Goal: Information Seeking & Learning: Learn about a topic

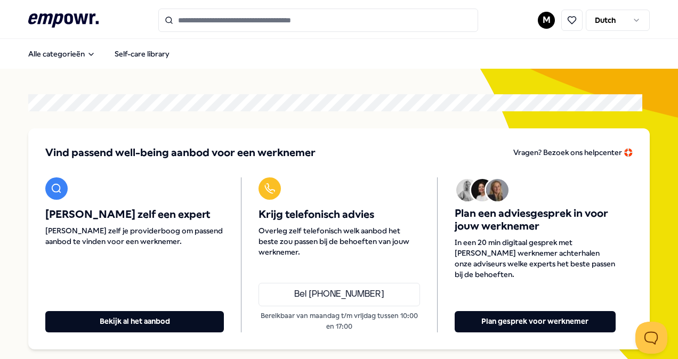
scroll to position [107, 0]
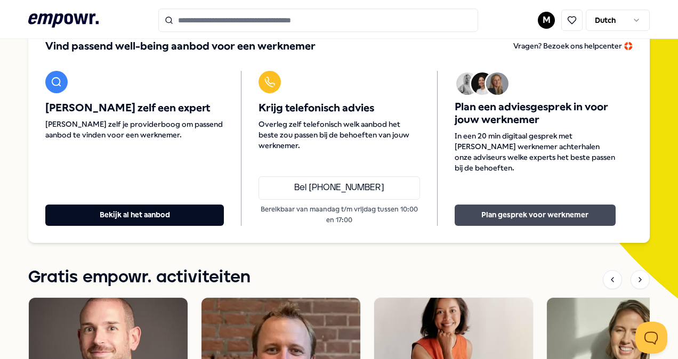
click at [511, 212] on button "Plan gesprek voor werknemer" at bounding box center [535, 215] width 161 height 21
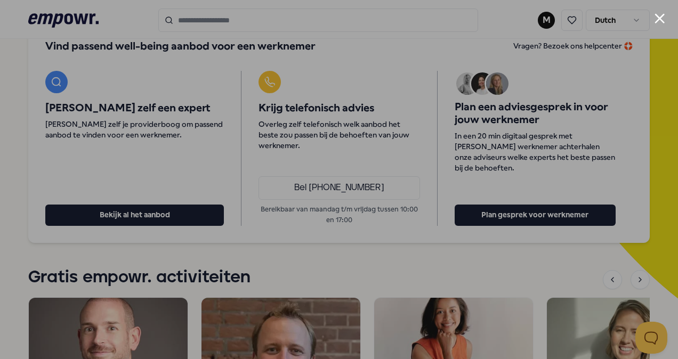
click at [661, 18] on button "Close modal" at bounding box center [660, 18] width 10 height 10
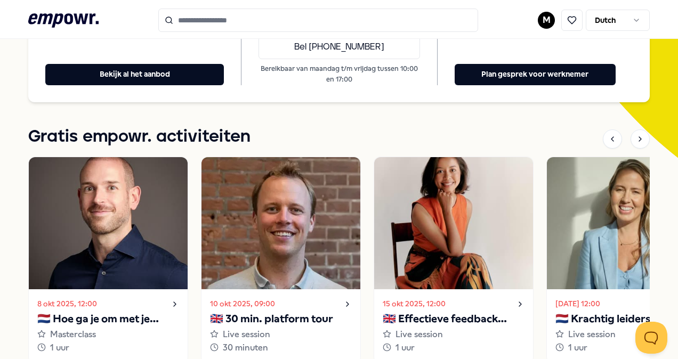
scroll to position [310, 0]
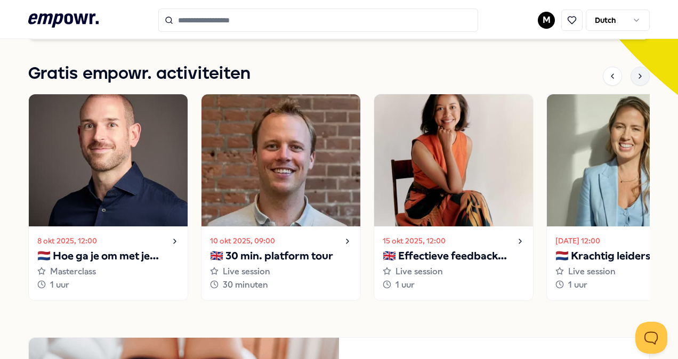
click at [636, 76] on icon at bounding box center [640, 76] width 9 height 9
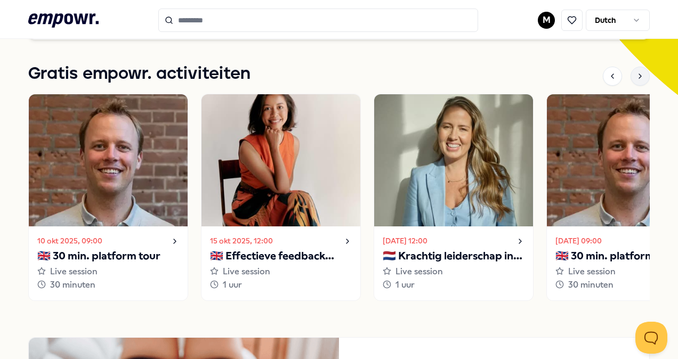
click at [636, 73] on icon at bounding box center [640, 76] width 9 height 9
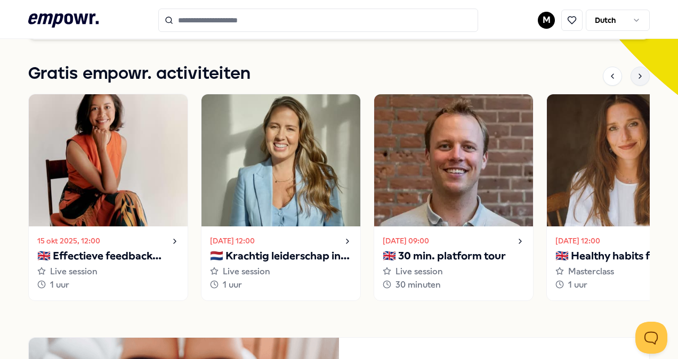
click at [636, 73] on icon at bounding box center [640, 76] width 9 height 9
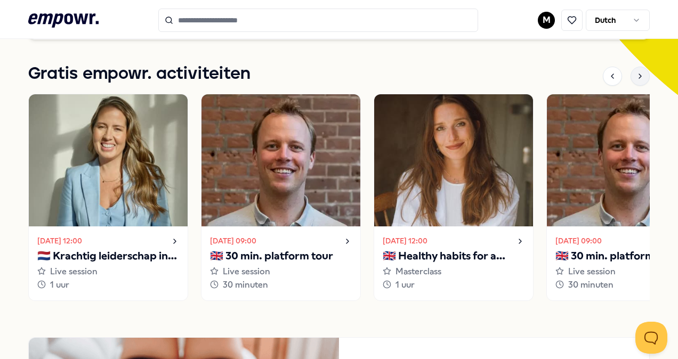
click at [636, 73] on icon at bounding box center [640, 76] width 9 height 9
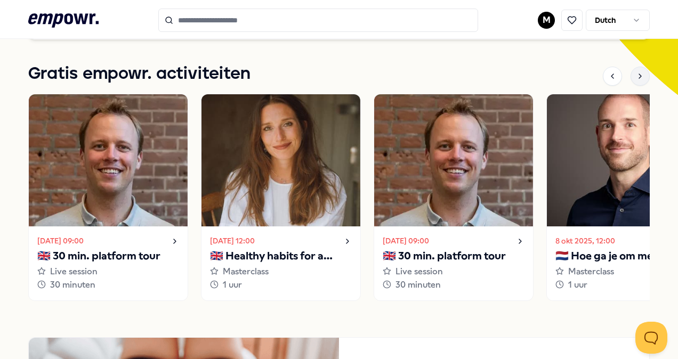
click at [636, 73] on icon at bounding box center [640, 76] width 9 height 9
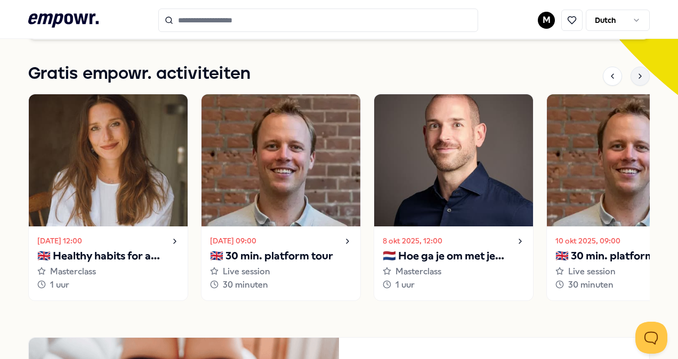
click at [636, 73] on icon at bounding box center [640, 76] width 9 height 9
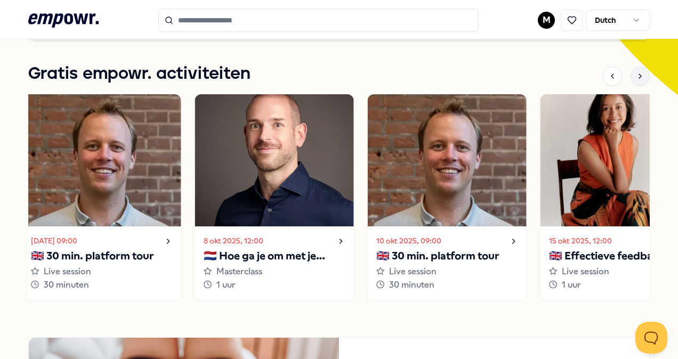
click at [636, 73] on icon at bounding box center [640, 76] width 9 height 9
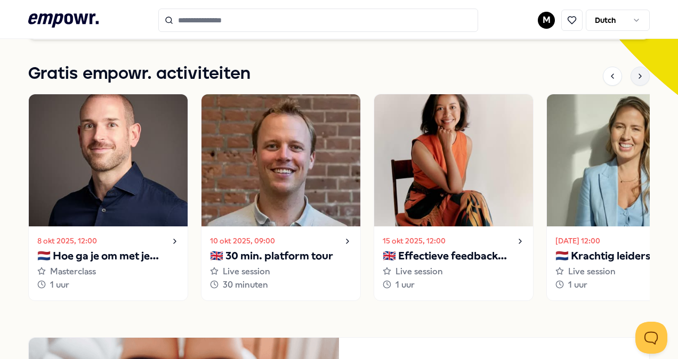
click at [636, 73] on icon at bounding box center [640, 76] width 9 height 9
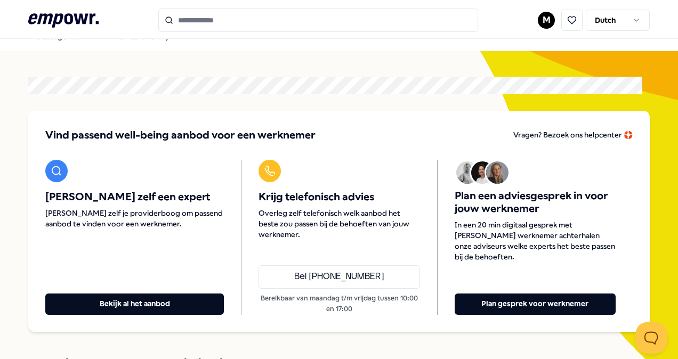
scroll to position [0, 0]
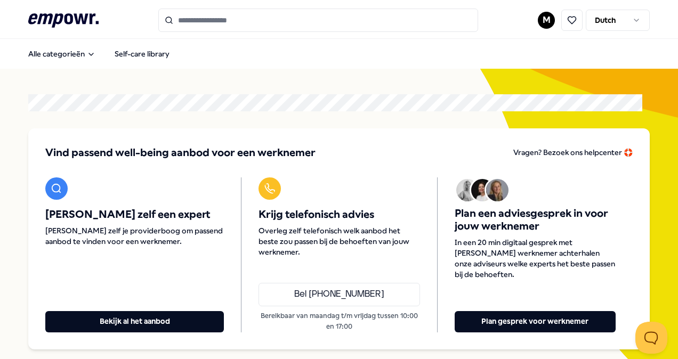
click at [46, 22] on icon ".empowr-logo_svg__cls-1{fill:#03032f}" at bounding box center [63, 21] width 70 height 20
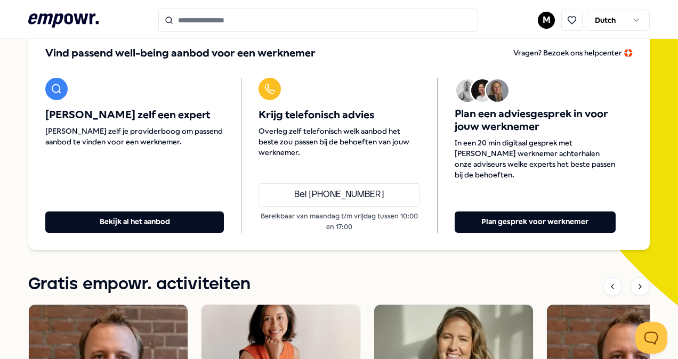
scroll to position [107, 0]
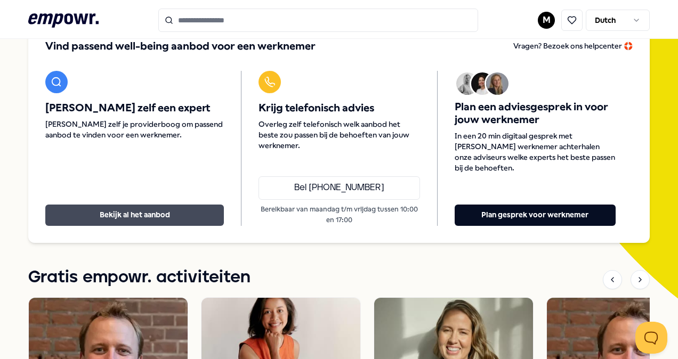
click at [116, 222] on button "Bekijk al het aanbod" at bounding box center [134, 215] width 179 height 21
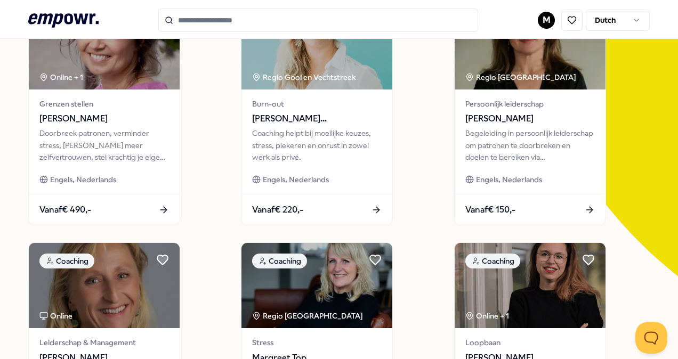
scroll to position [15, 0]
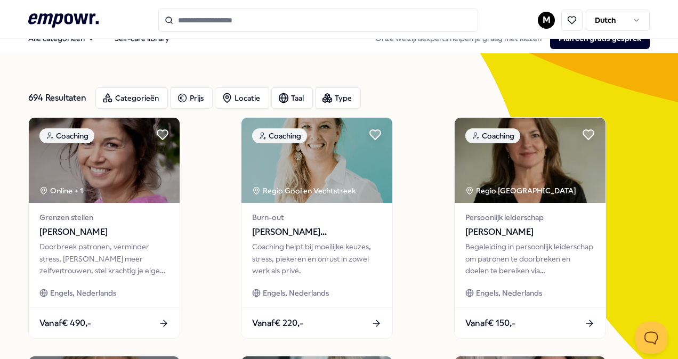
click at [219, 20] on input "Search for products, categories or subcategories" at bounding box center [318, 20] width 320 height 23
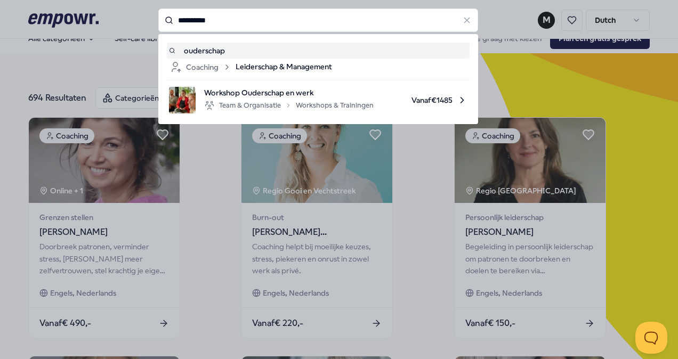
type input "**********"
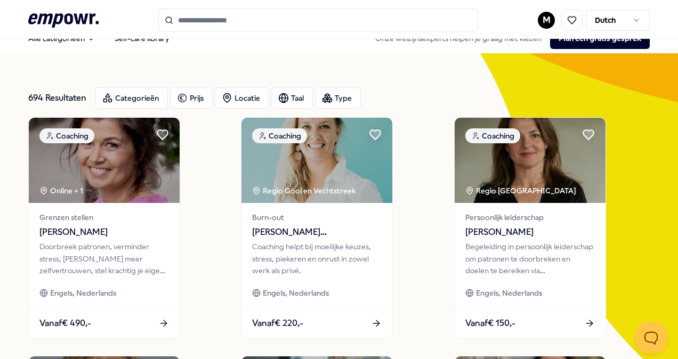
type input "**********"
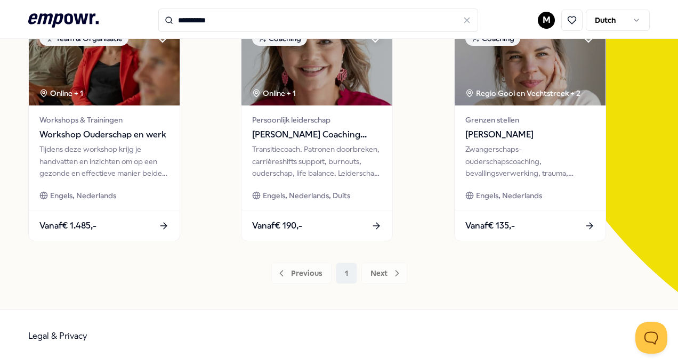
scroll to position [116, 0]
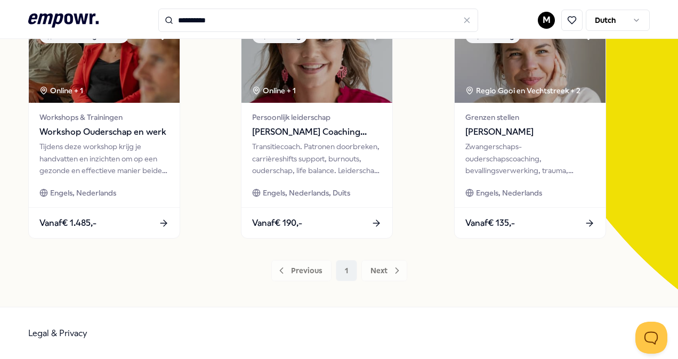
click at [385, 270] on div "Previous 1 Next" at bounding box center [339, 270] width 622 height 21
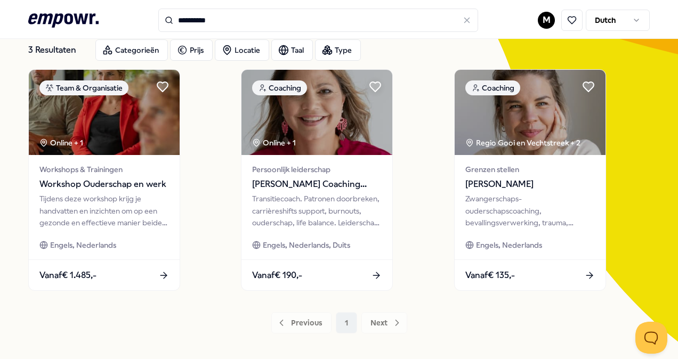
scroll to position [0, 0]
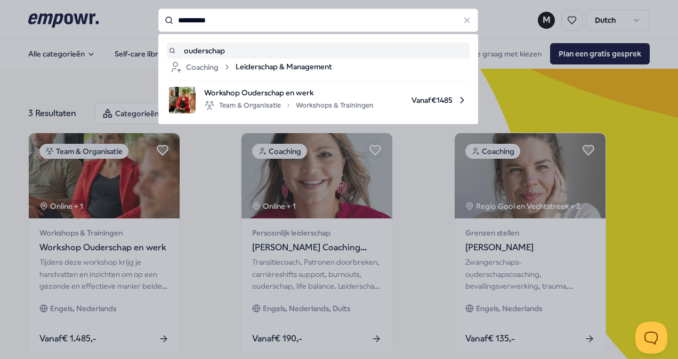
drag, startPoint x: 232, startPoint y: 17, endPoint x: 211, endPoint y: 11, distance: 22.3
click at [169, 19] on div "**********" at bounding box center [318, 20] width 320 height 23
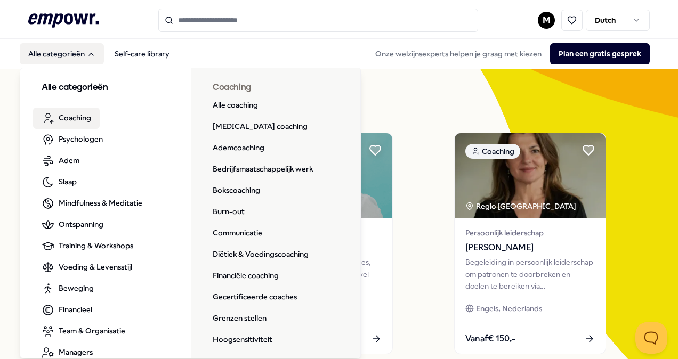
click at [73, 119] on span "Coaching" at bounding box center [75, 118] width 33 height 12
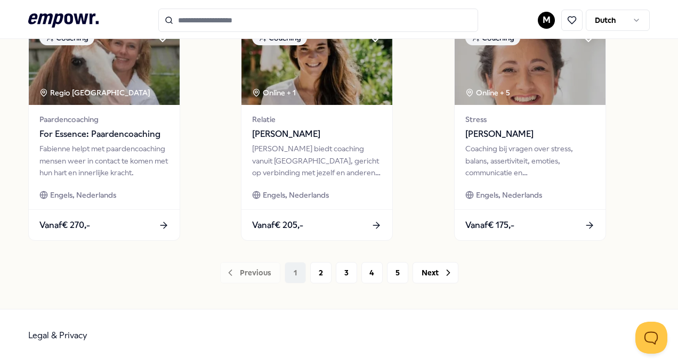
scroll to position [832, 0]
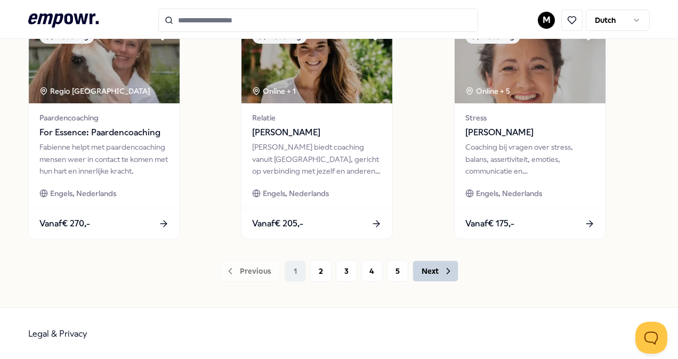
click at [428, 275] on button "Next" at bounding box center [436, 271] width 46 height 21
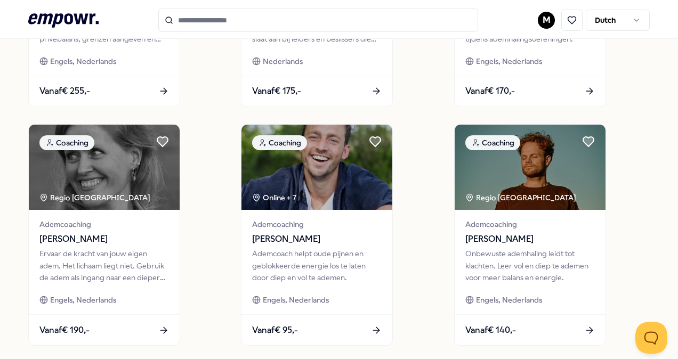
scroll to position [832, 0]
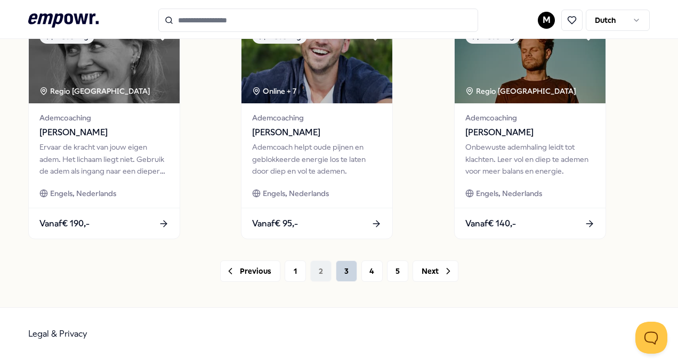
click at [338, 275] on button "3" at bounding box center [346, 271] width 21 height 21
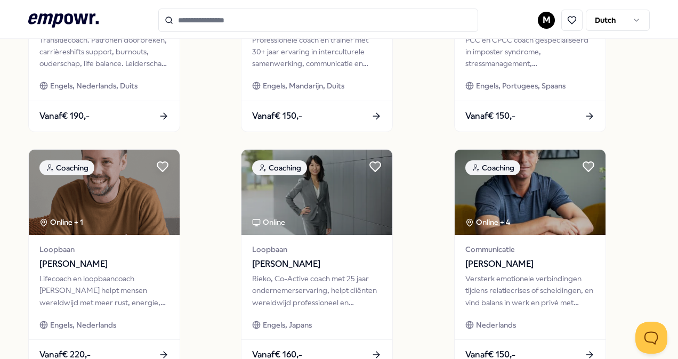
scroll to position [459, 0]
